Goal: Information Seeking & Learning: Understand process/instructions

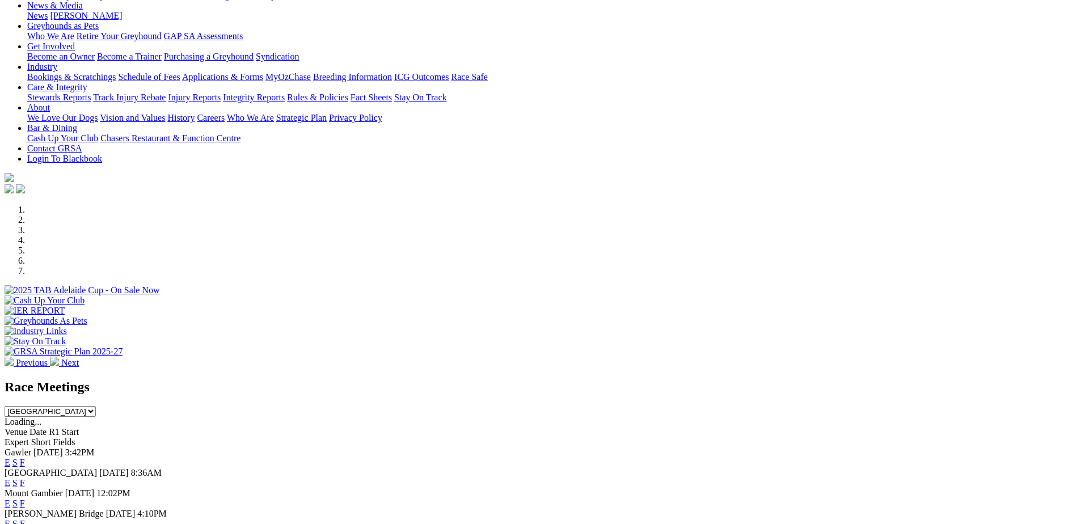
scroll to position [284, 0]
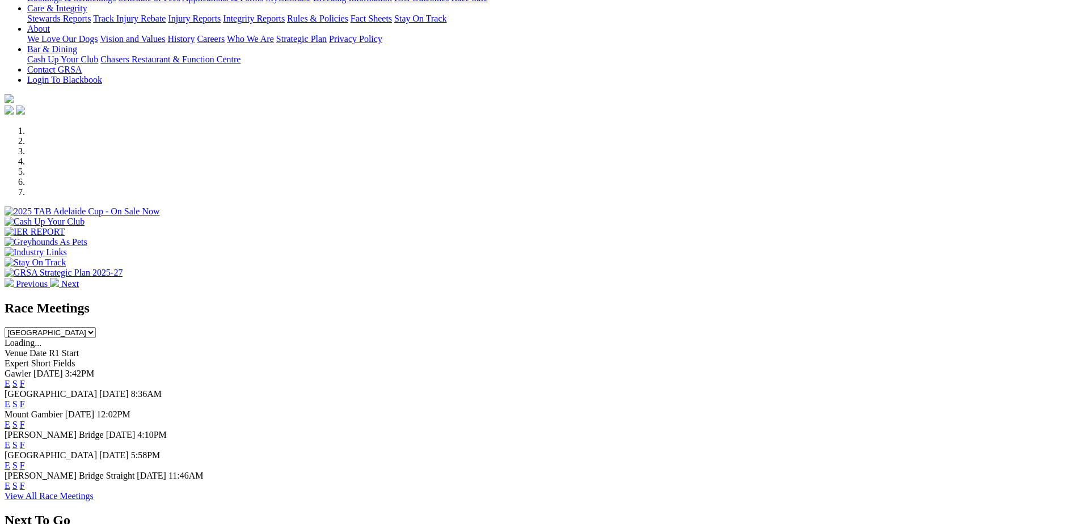
click at [25, 481] on link "F" at bounding box center [22, 486] width 5 height 10
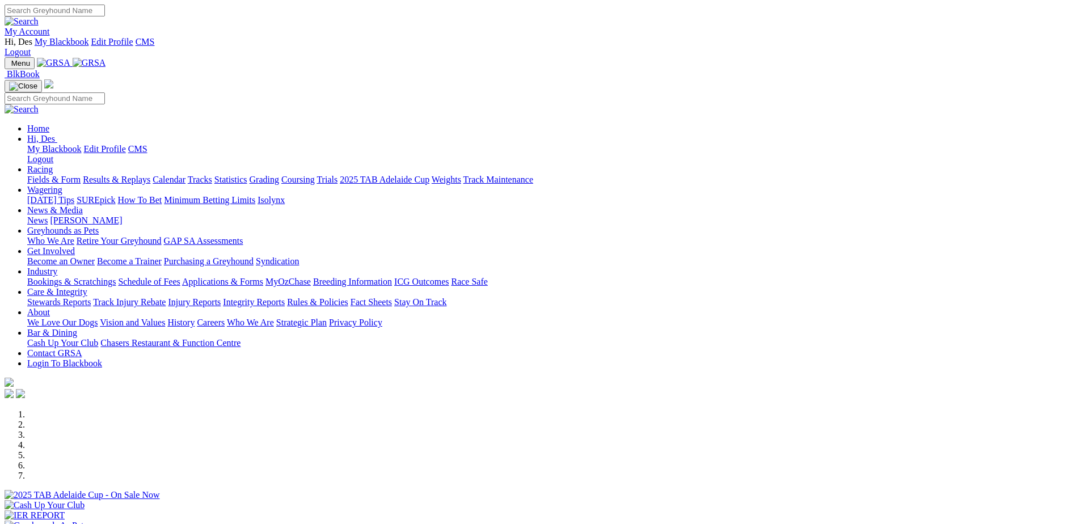
scroll to position [284, 0]
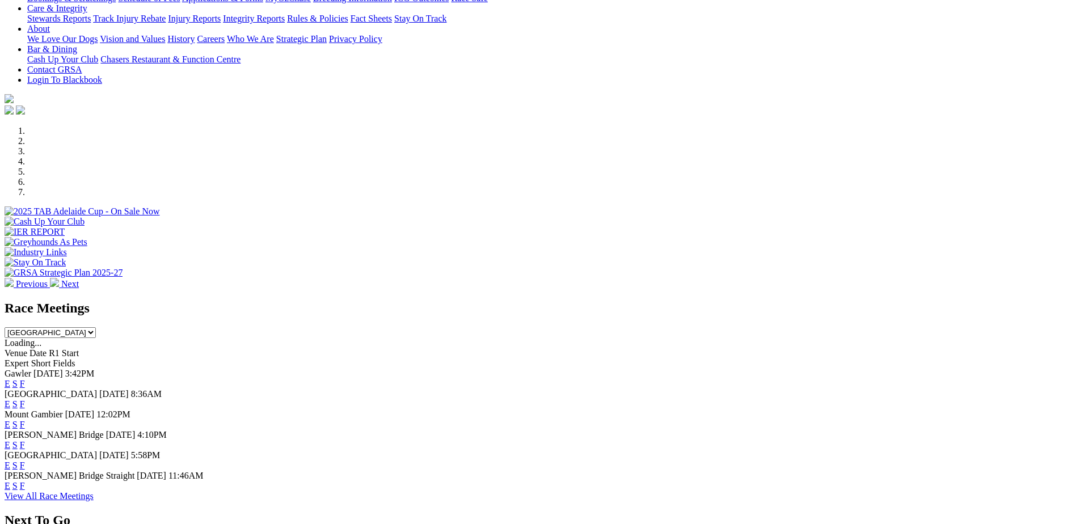
click at [10, 481] on link "E" at bounding box center [8, 486] width 6 height 10
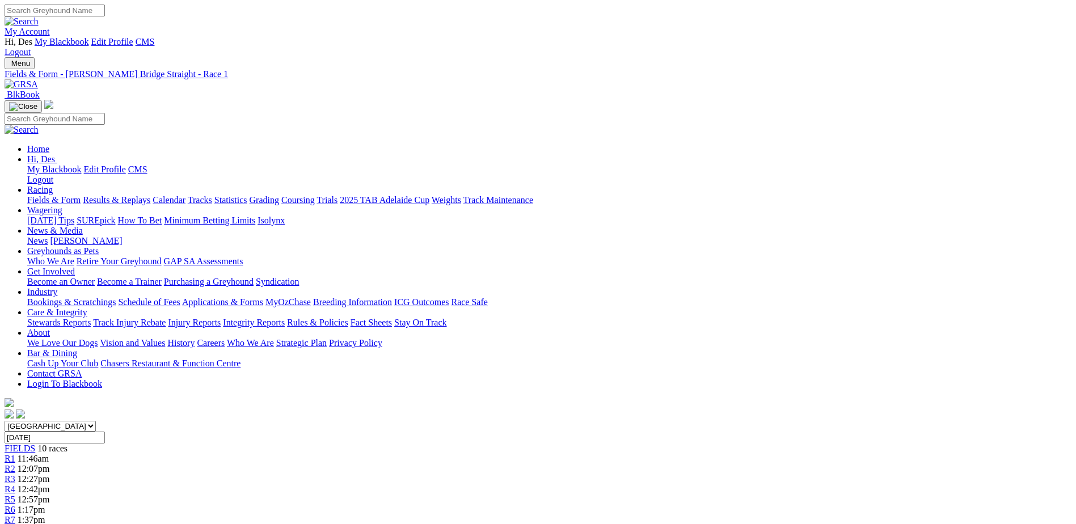
click at [565, 148] on link "PDF" at bounding box center [557, 143] width 16 height 10
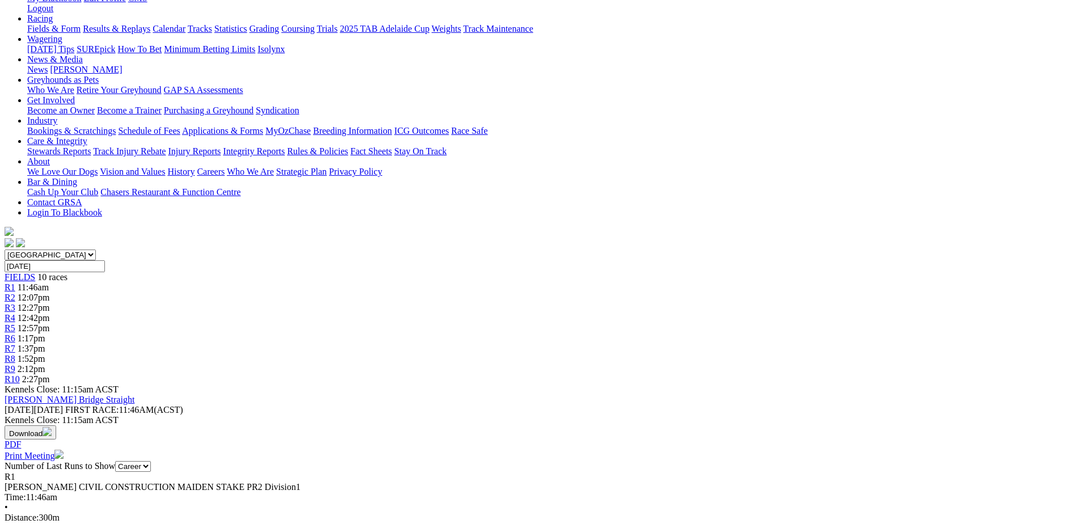
scroll to position [170, 0]
click at [340, 294] on div "R2 12:07pm" at bounding box center [538, 299] width 1067 height 10
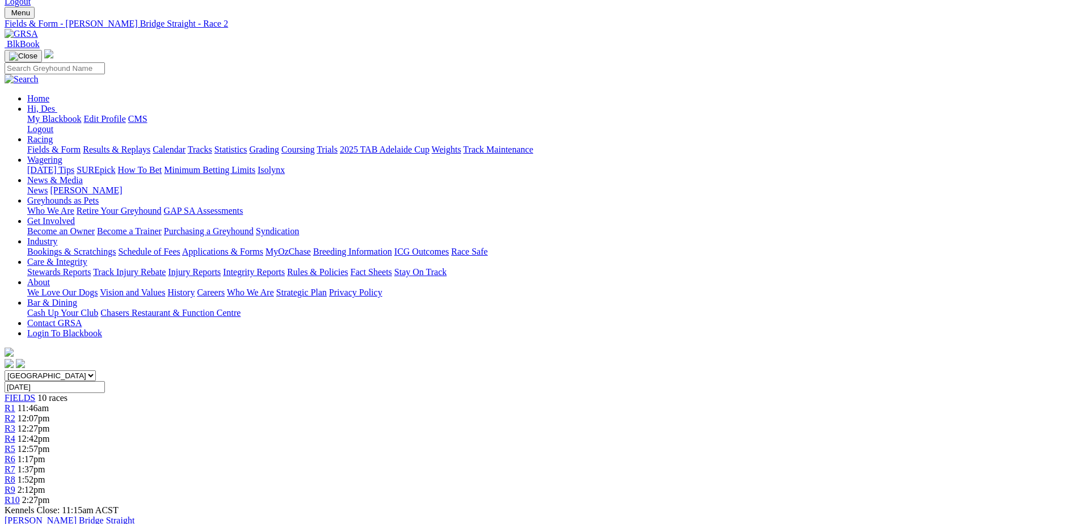
scroll to position [41, 0]
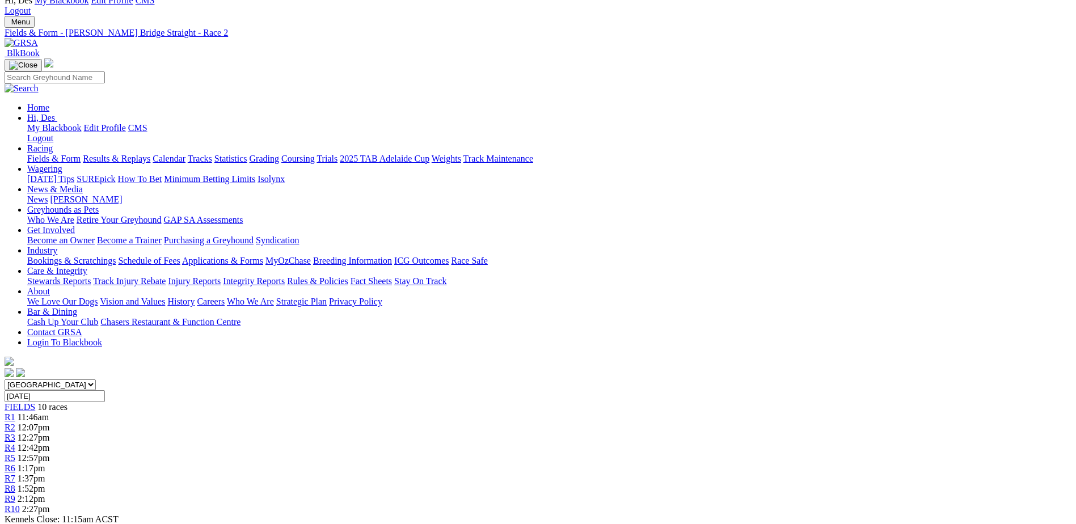
click at [15, 433] on span "R3" at bounding box center [10, 438] width 11 height 10
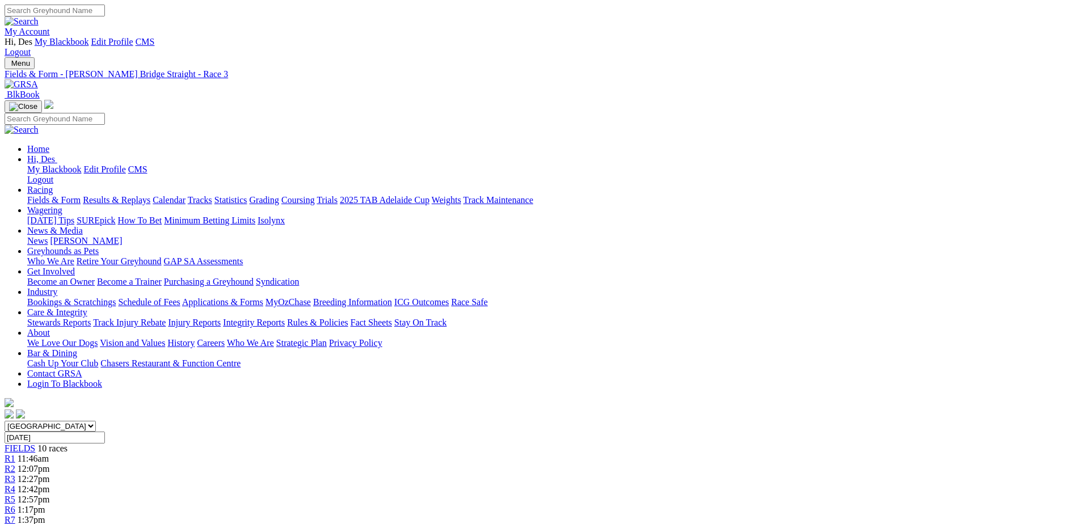
click at [479, 485] on div "R4 12:42pm" at bounding box center [538, 490] width 1067 height 10
click at [15, 495] on link "R5" at bounding box center [10, 500] width 11 height 10
click at [616, 505] on div "R6 1:17pm" at bounding box center [538, 510] width 1067 height 10
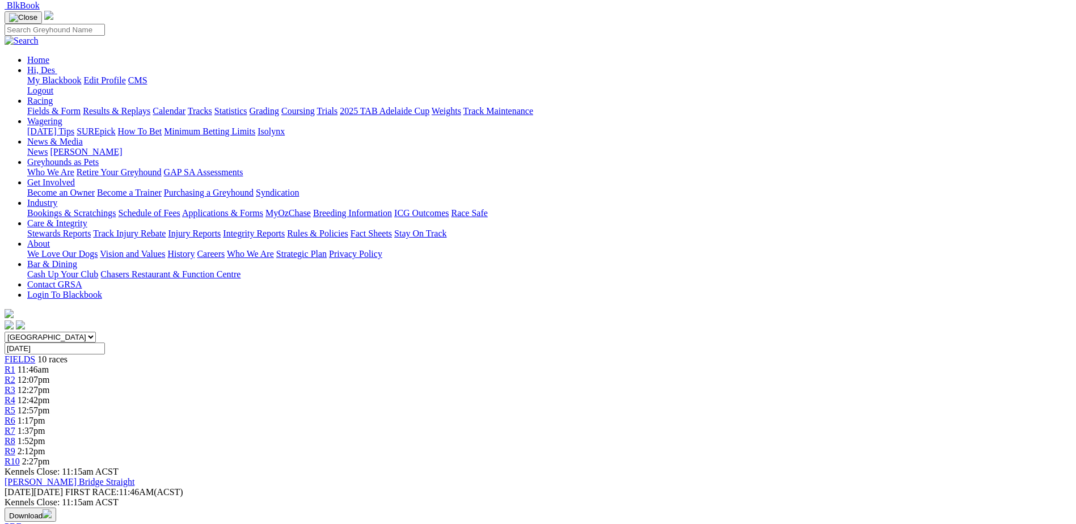
scroll to position [67, 0]
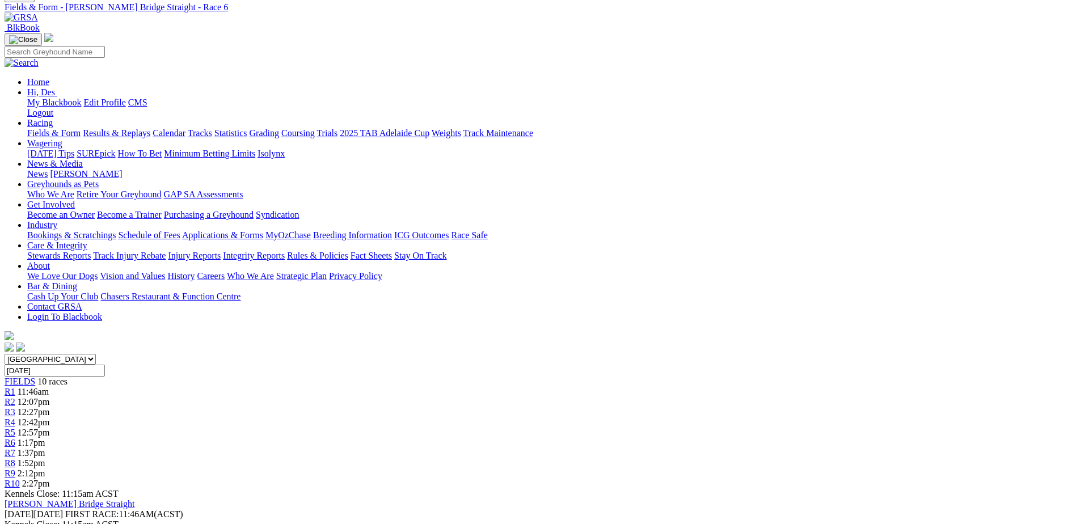
click at [15, 448] on span "R7" at bounding box center [10, 453] width 11 height 10
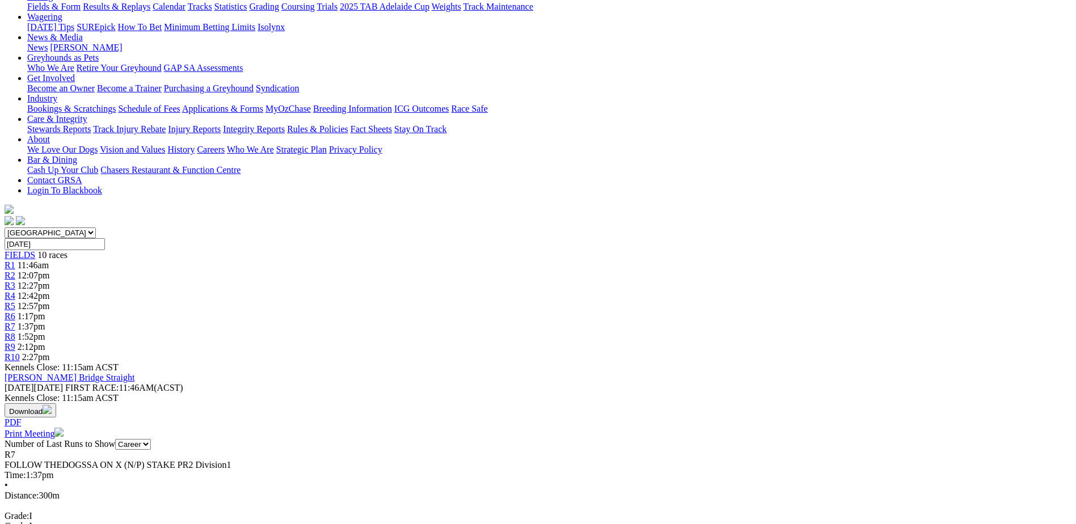
scroll to position [157, 0]
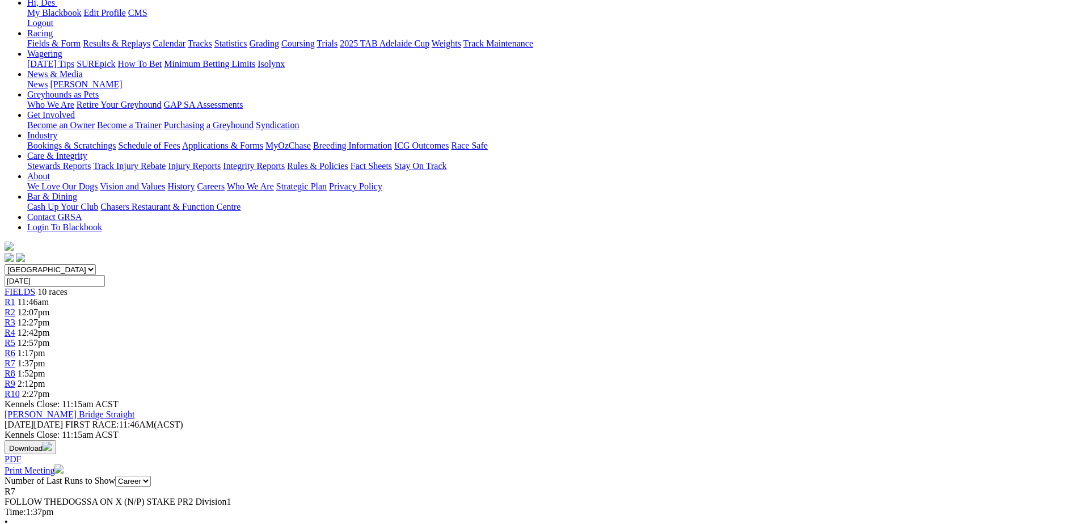
click at [45, 369] on span "1:52pm" at bounding box center [32, 374] width 28 height 10
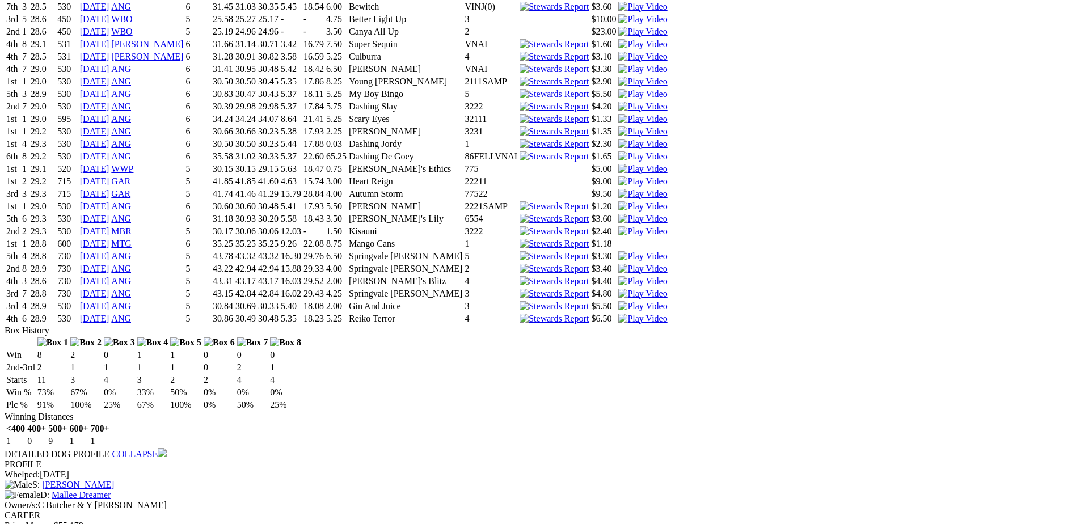
scroll to position [2043, 0]
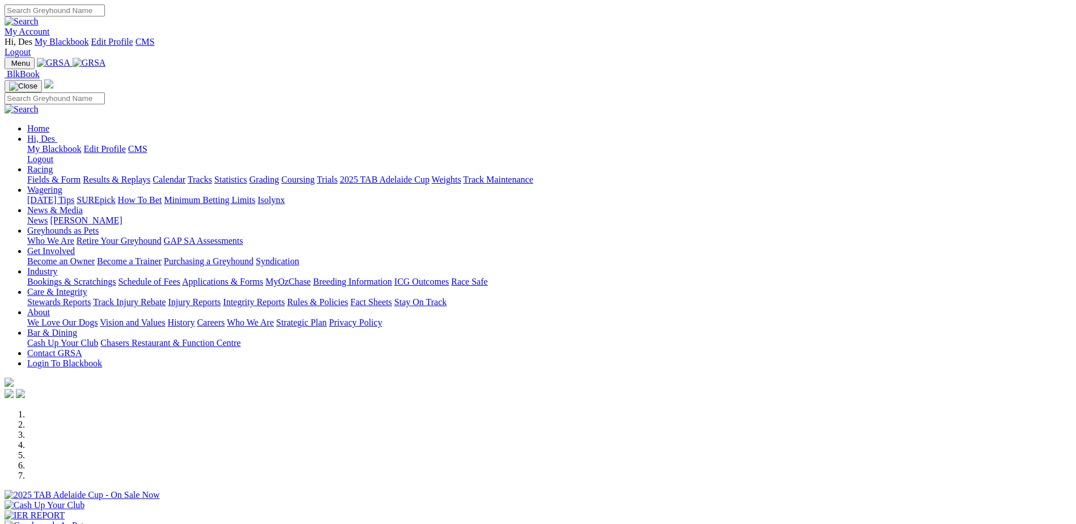
click at [348, 297] on link "Rules & Policies" at bounding box center [317, 302] width 61 height 10
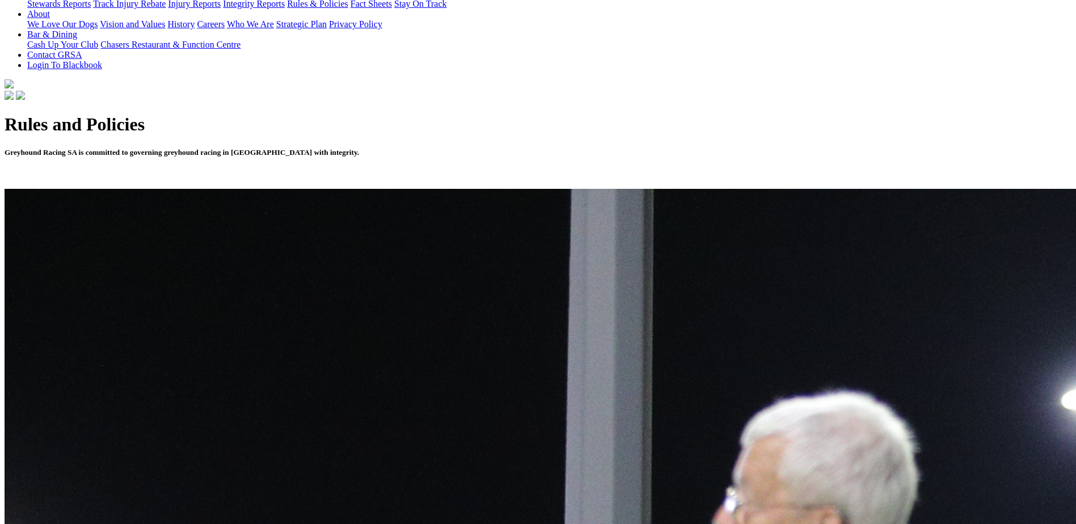
scroll to position [340, 0]
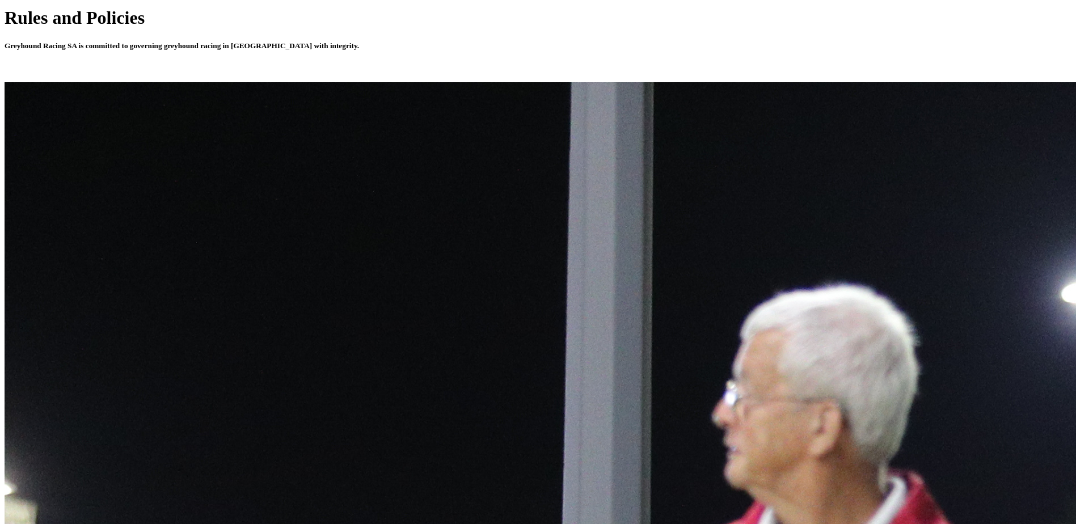
scroll to position [397, 0]
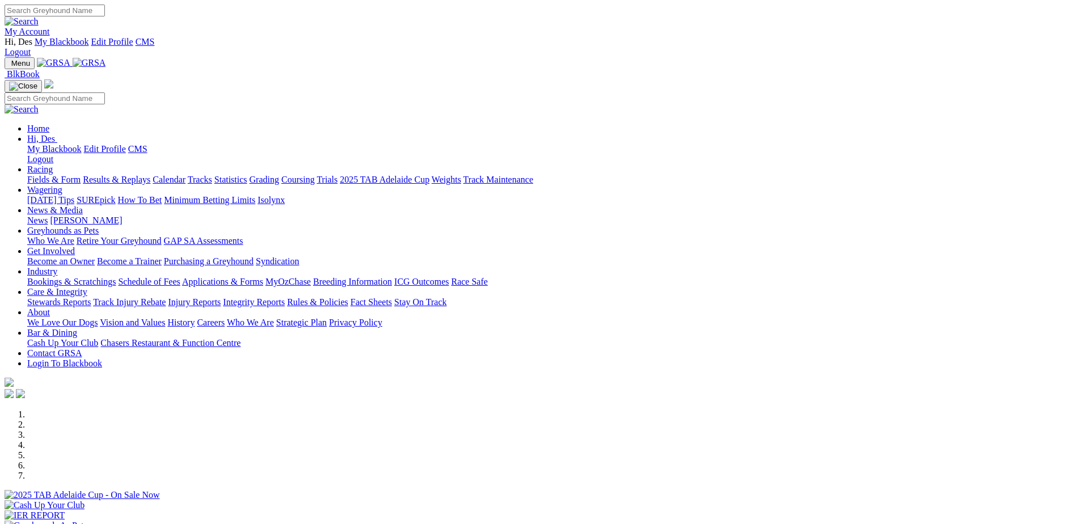
click at [348, 297] on link "Rules & Policies" at bounding box center [317, 302] width 61 height 10
